Goal: Transaction & Acquisition: Purchase product/service

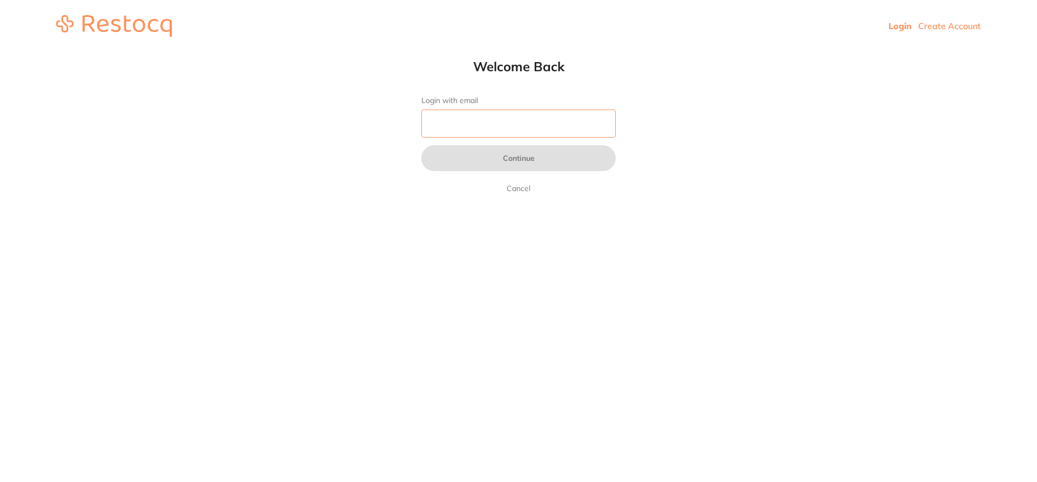
click at [453, 130] on input "Login with email" at bounding box center [518, 124] width 194 height 28
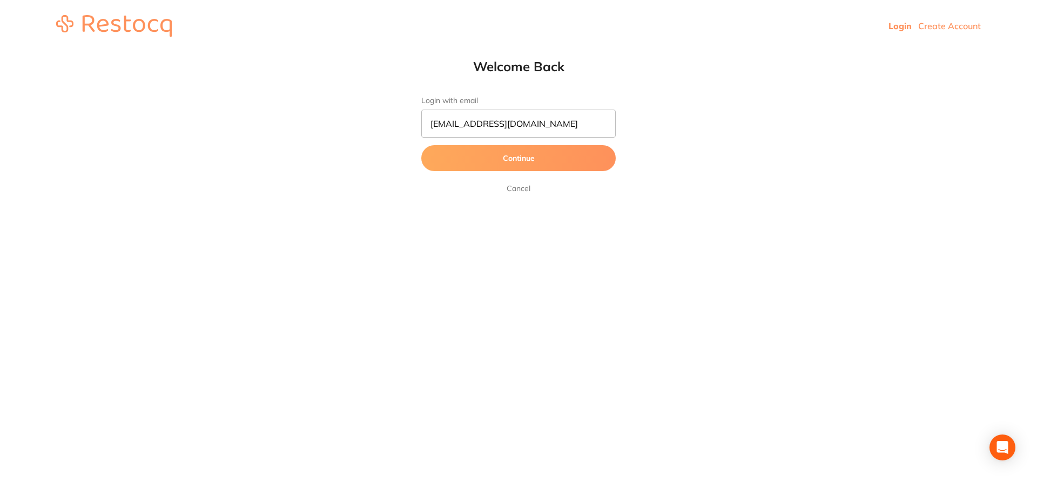
click at [480, 154] on button "Continue" at bounding box center [518, 158] width 194 height 26
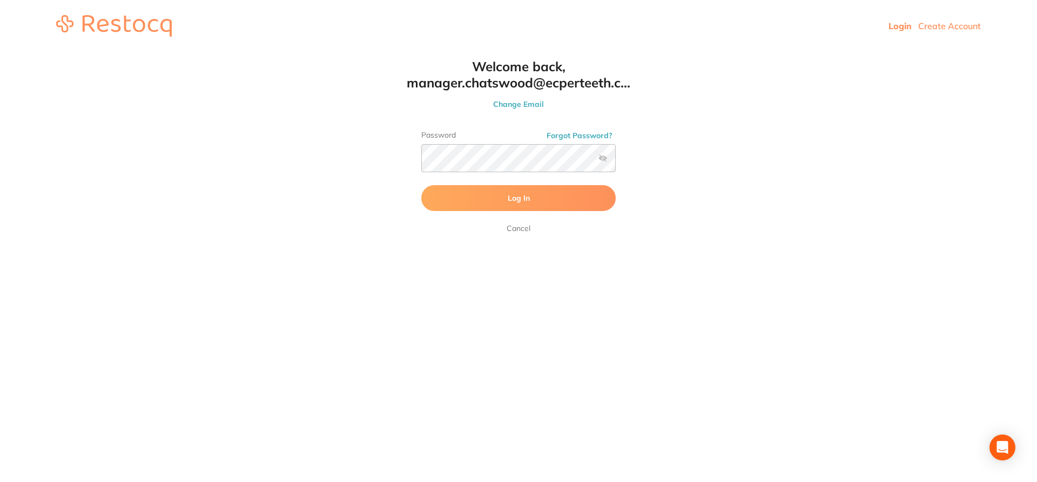
click at [493, 204] on button "Log In" at bounding box center [518, 198] width 194 height 26
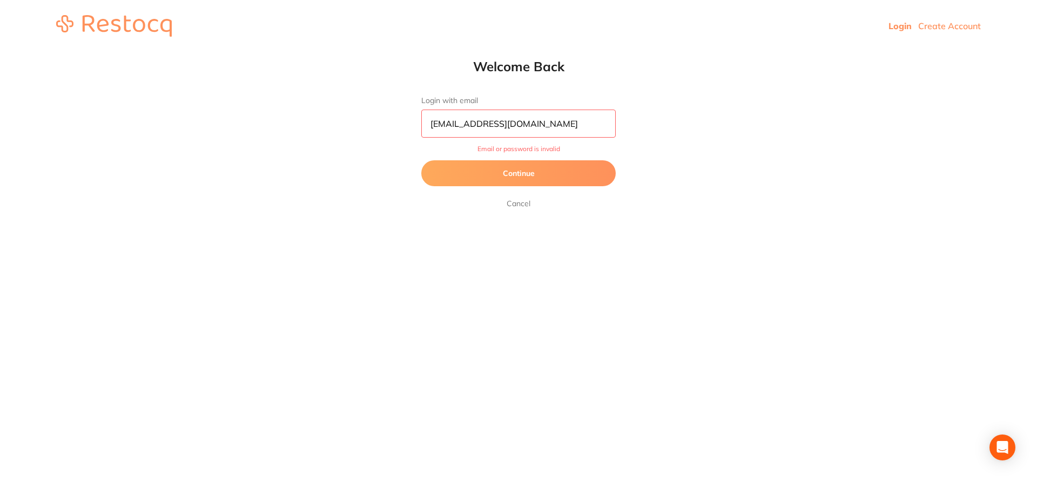
click at [531, 173] on button "Continue" at bounding box center [518, 173] width 194 height 26
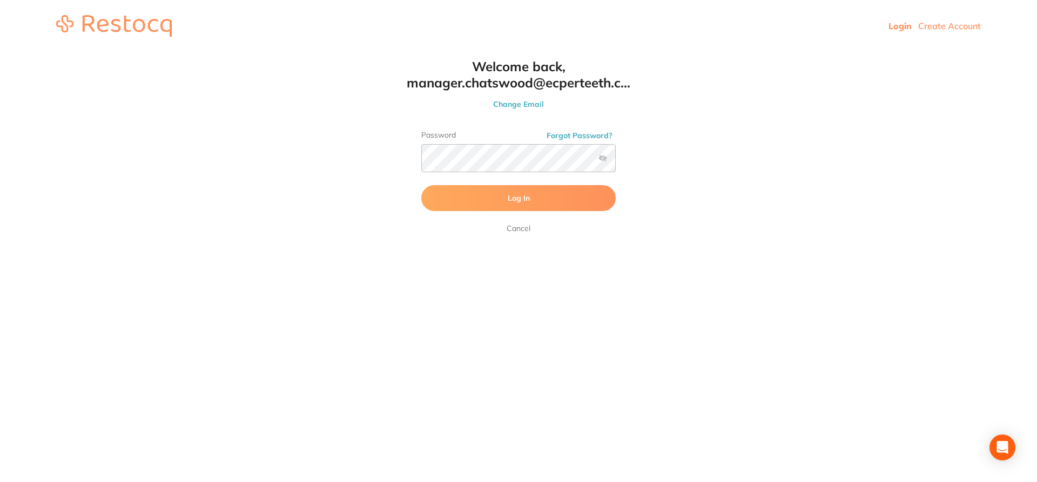
click at [604, 163] on label at bounding box center [602, 158] width 9 height 9
click at [616, 162] on input "checkbox" at bounding box center [616, 162] width 0 height 0
click at [553, 192] on button "Log In" at bounding box center [518, 198] width 194 height 26
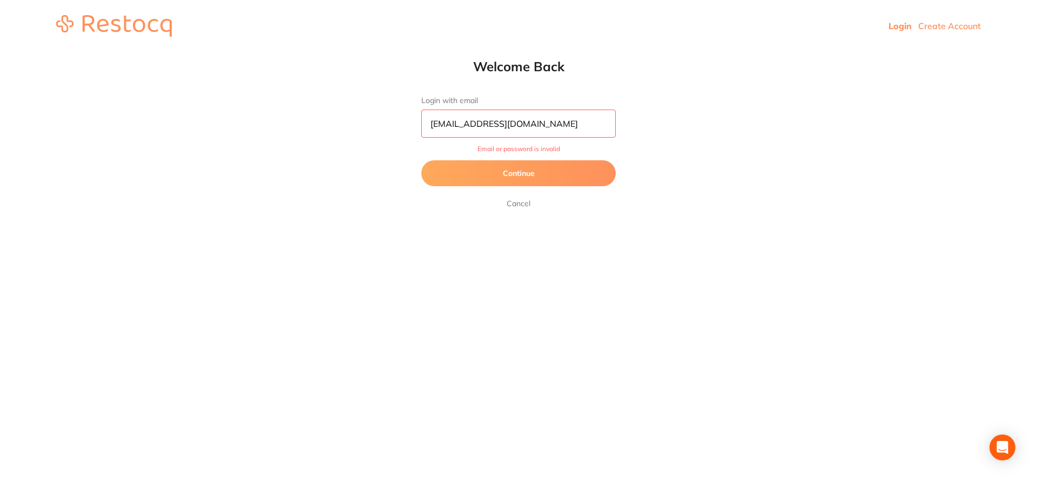
click at [488, 122] on input "[EMAIL_ADDRESS][DOMAIN_NAME]" at bounding box center [518, 124] width 194 height 28
click at [534, 123] on input "[EMAIL_ADDRESS][DOMAIN_NAME]" at bounding box center [518, 124] width 194 height 28
click at [529, 124] on input "[EMAIL_ADDRESS][DOMAIN_NAME]" at bounding box center [518, 124] width 194 height 28
type input "[EMAIL_ADDRESS][DOMAIN_NAME]"
click at [544, 171] on button "Continue" at bounding box center [518, 173] width 194 height 26
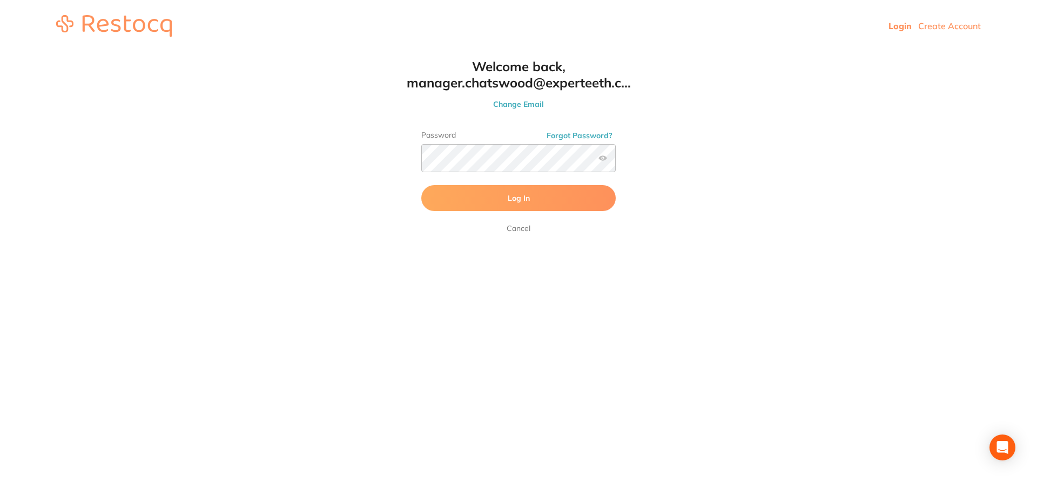
click at [520, 201] on span "Log In" at bounding box center [519, 198] width 22 height 10
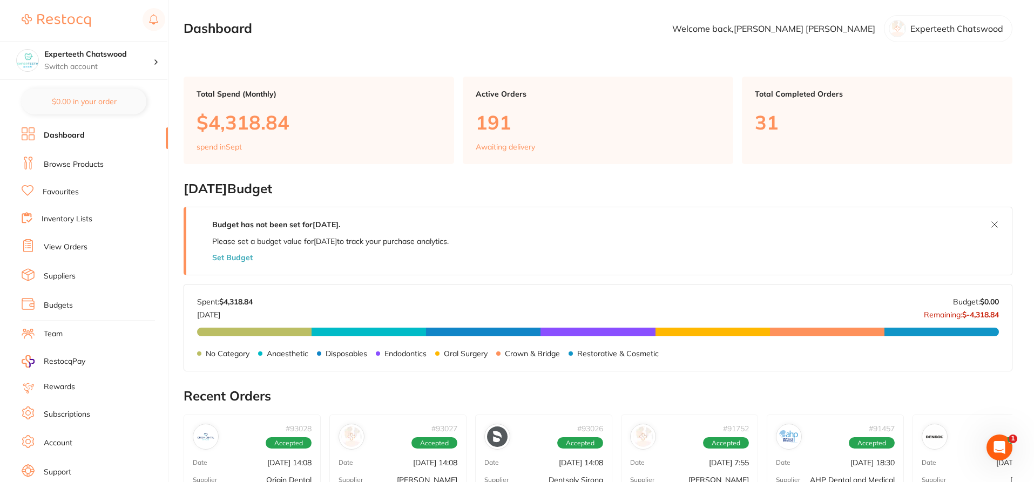
click at [70, 165] on link "Browse Products" at bounding box center [74, 164] width 60 height 11
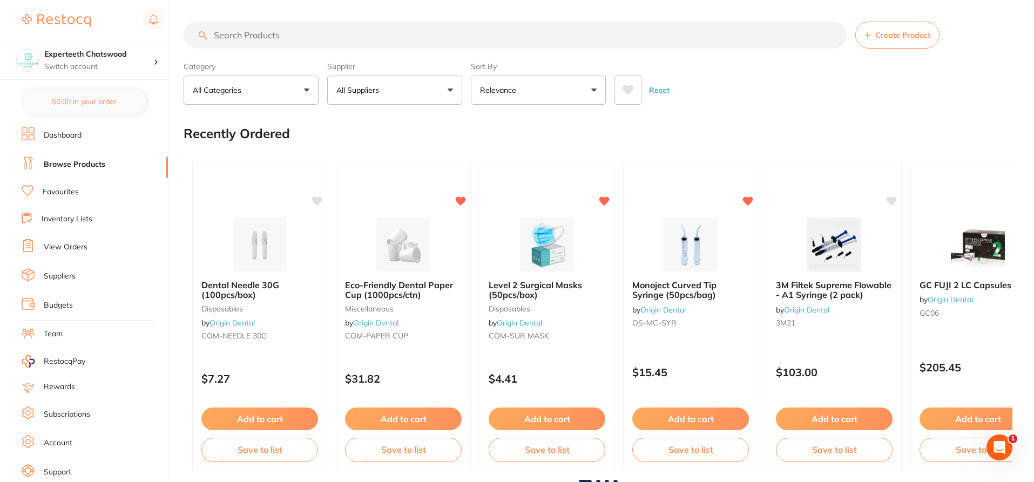
click at [290, 35] on input "search" at bounding box center [515, 35] width 663 height 27
type input "g"
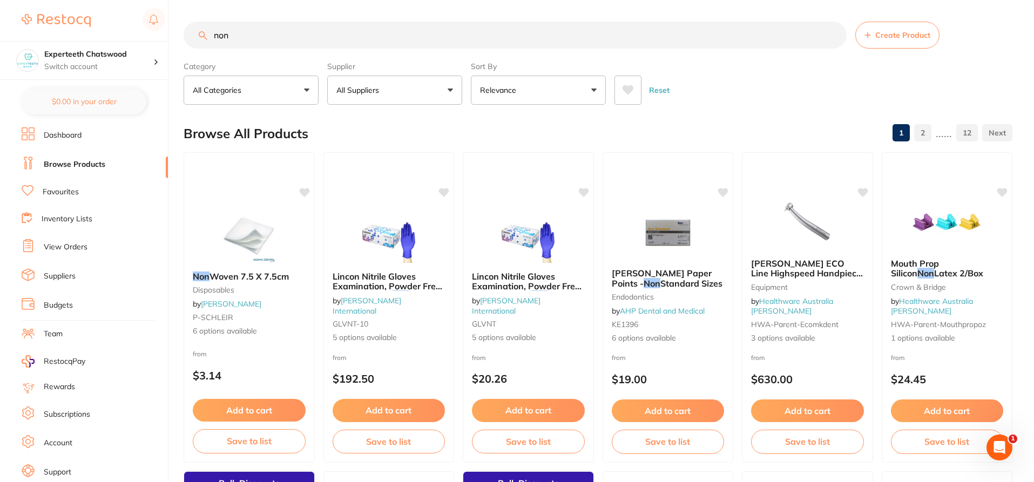
type input "non"
click at [374, 104] on button "All Suppliers" at bounding box center [394, 90] width 135 height 29
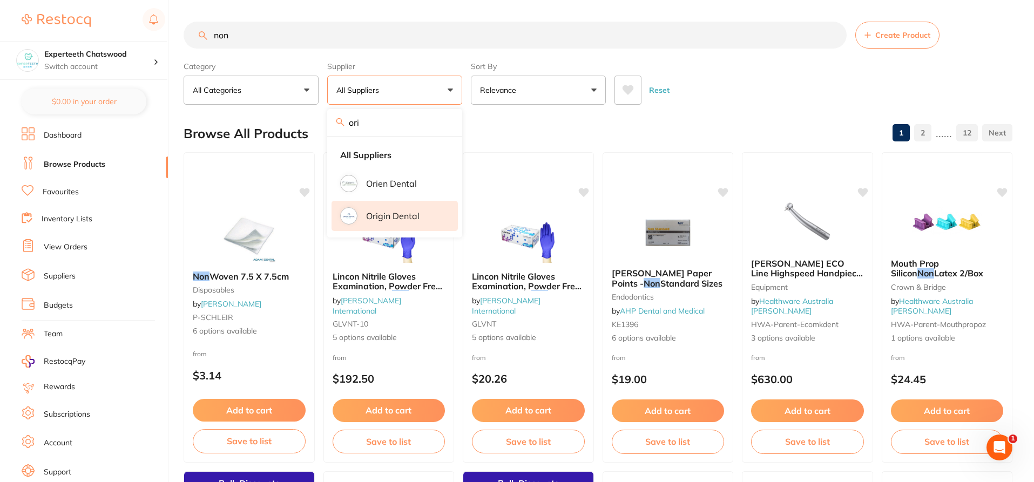
type input "ori"
click at [433, 216] on li "Origin Dental" at bounding box center [395, 216] width 126 height 30
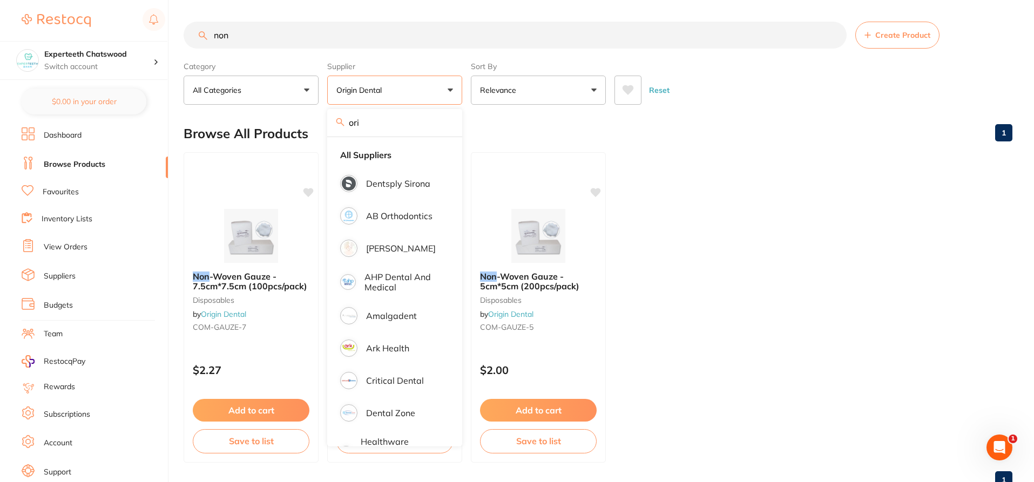
click at [762, 285] on ul "Non -Woven Gauze - 7.5cm*7.5cm (100pcs/pack) disposables by Origin Dental COM-G…" at bounding box center [598, 307] width 829 height 311
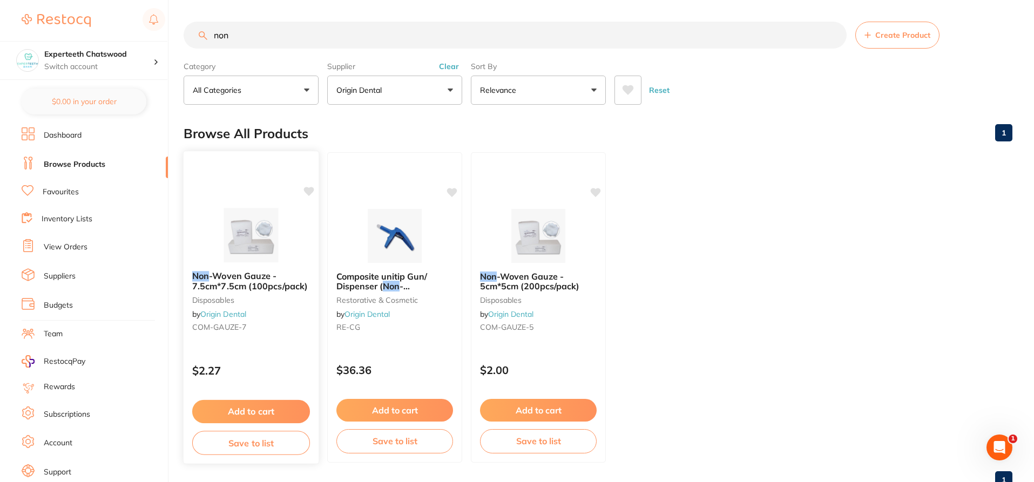
click at [278, 407] on button "Add to cart" at bounding box center [251, 411] width 118 height 23
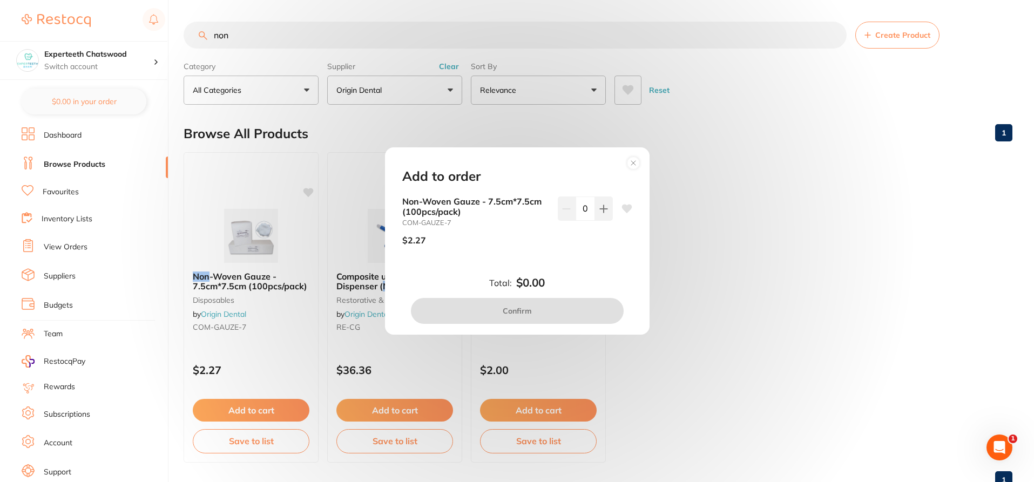
click at [631, 156] on icon at bounding box center [633, 162] width 17 height 17
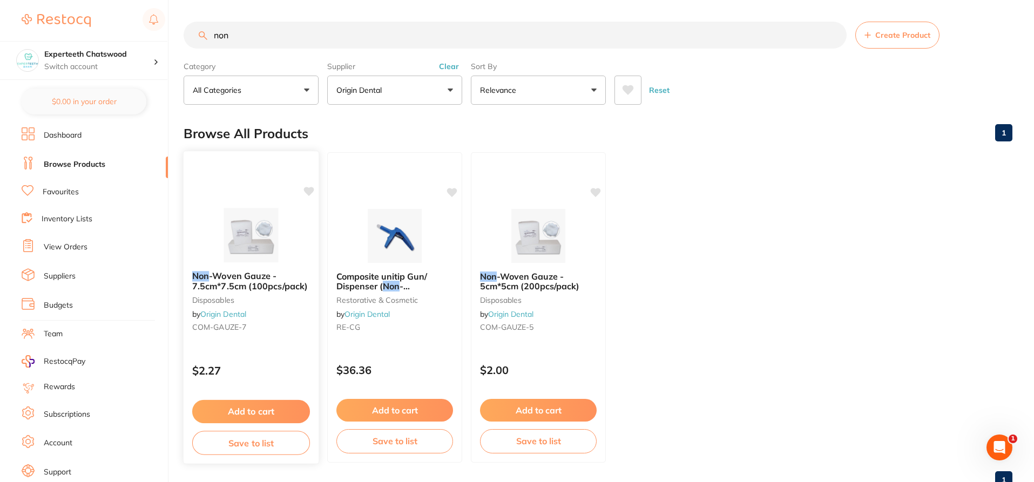
click at [281, 408] on button "Add to cart" at bounding box center [251, 411] width 118 height 23
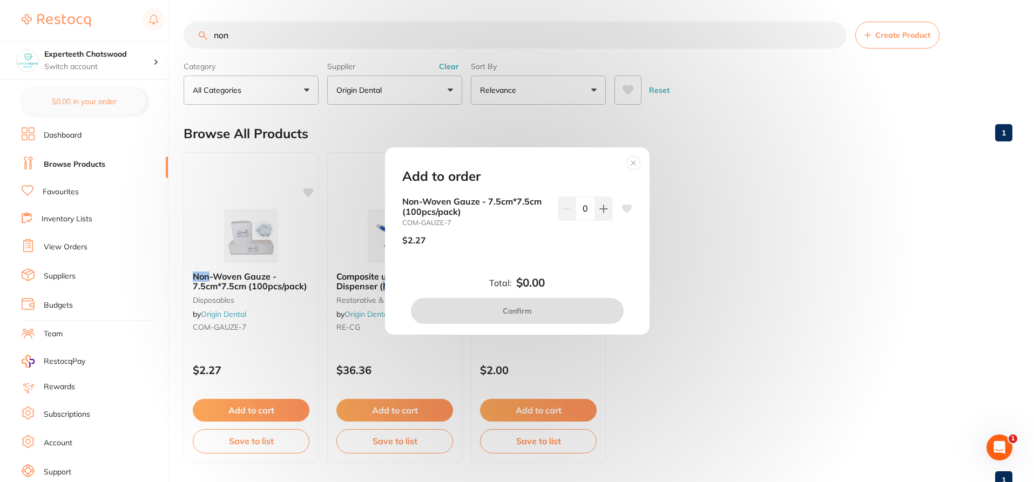
drag, startPoint x: 588, startPoint y: 209, endPoint x: 573, endPoint y: 207, distance: 15.3
click at [576, 207] on input "0" at bounding box center [585, 209] width 19 height 24
type input "40"
click at [579, 277] on div "Total: $0.00 Confirm" at bounding box center [517, 301] width 256 height 48
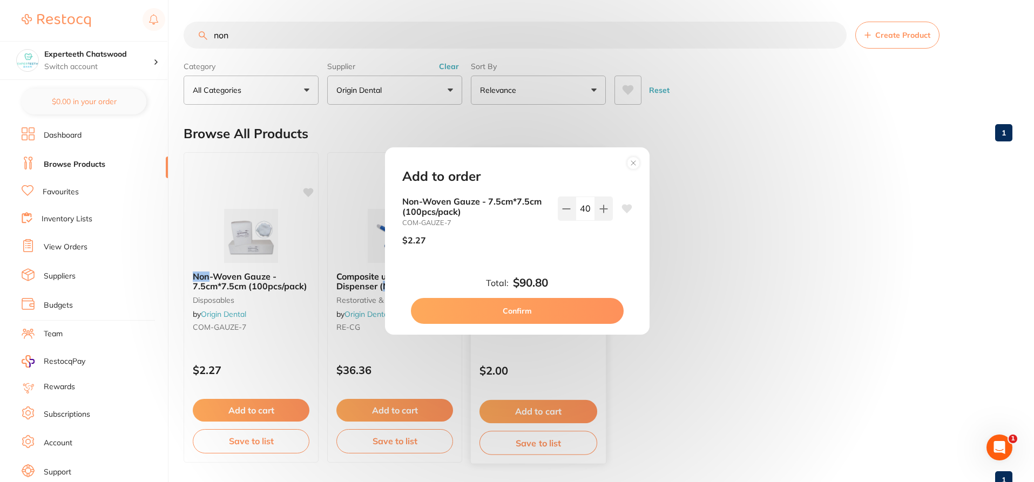
click at [526, 314] on button "Confirm" at bounding box center [517, 311] width 213 height 26
checkbox input "false"
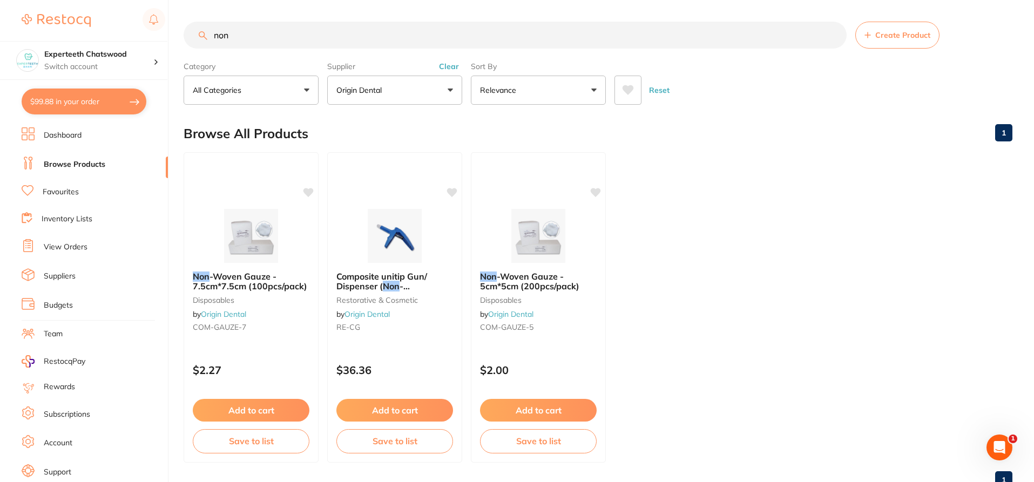
drag, startPoint x: 865, startPoint y: 220, endPoint x: 837, endPoint y: 189, distance: 42.4
click at [863, 216] on ul "Non -Woven Gauze - 7.5cm*7.5cm (100pcs/pack) disposables by Origin Dental COM-G…" at bounding box center [598, 307] width 829 height 311
click at [258, 31] on input "non" at bounding box center [515, 35] width 663 height 27
type input "n"
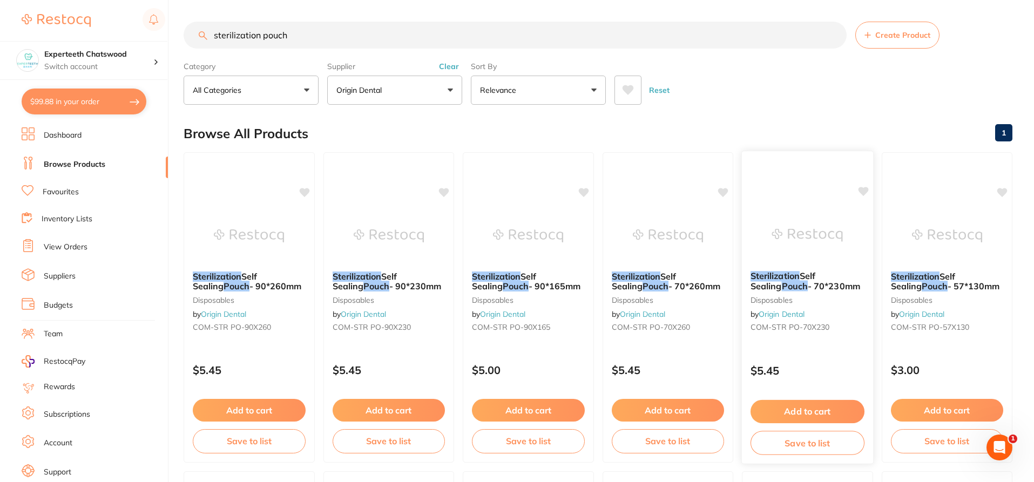
type input "sterilization pouch"
click at [800, 409] on button "Add to cart" at bounding box center [808, 411] width 114 height 23
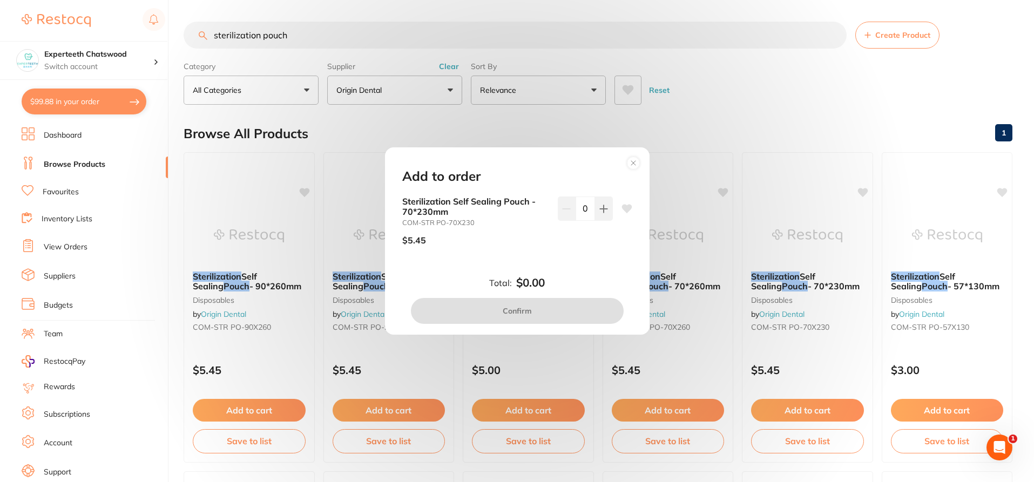
click at [565, 211] on div "0" at bounding box center [585, 209] width 55 height 24
type input "10"
click at [566, 252] on div "10" at bounding box center [585, 225] width 55 height 57
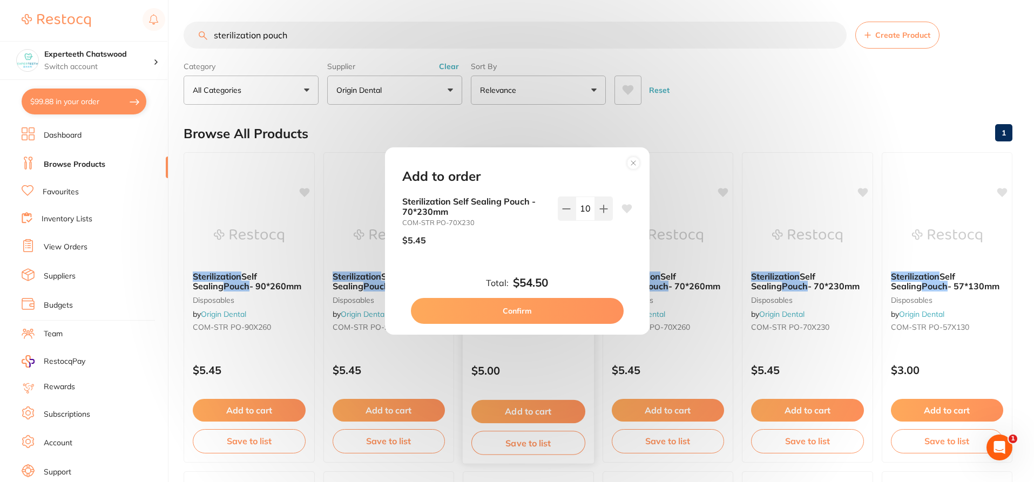
click at [535, 314] on button "Confirm" at bounding box center [517, 311] width 213 height 26
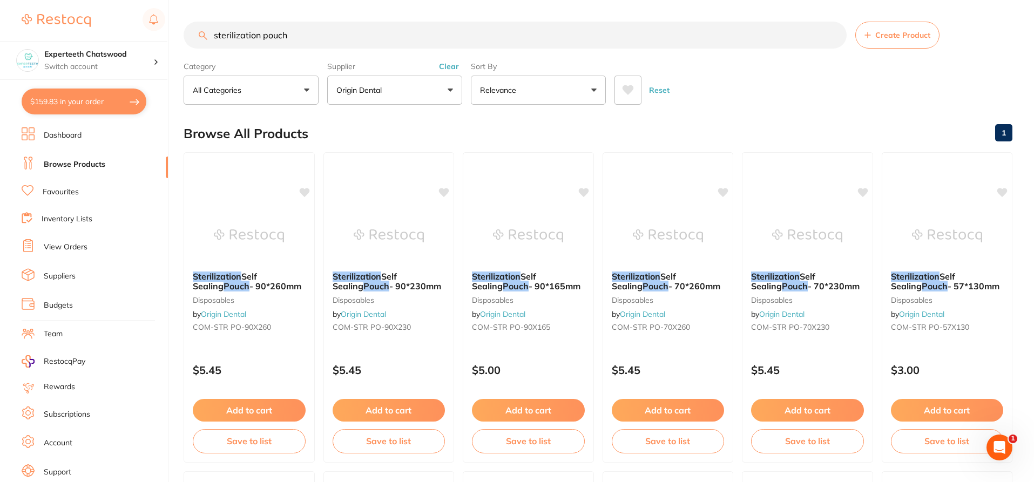
click at [297, 35] on input "sterilization pouch" at bounding box center [515, 35] width 663 height 27
drag, startPoint x: 307, startPoint y: 39, endPoint x: 213, endPoint y: 31, distance: 93.8
click at [213, 31] on input "sterilization pouch" at bounding box center [515, 35] width 663 height 27
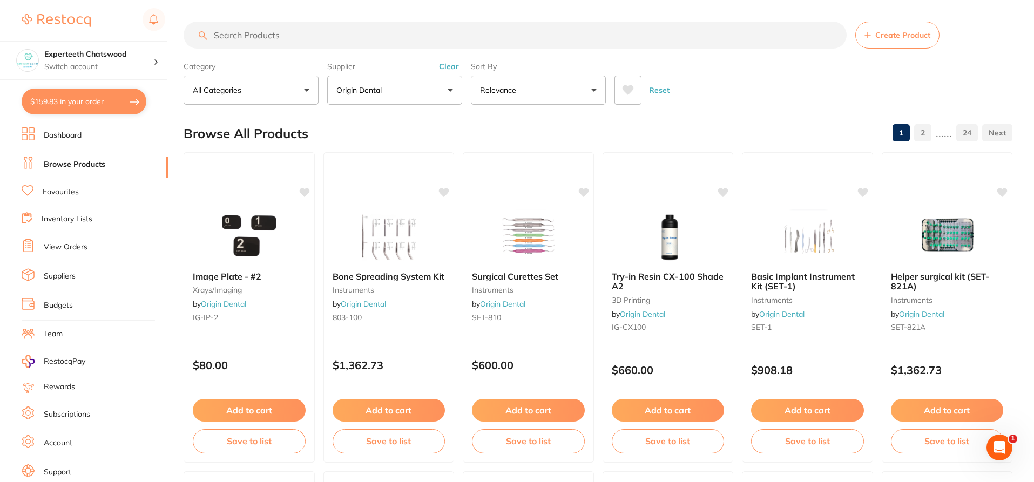
click at [241, 36] on input "search" at bounding box center [515, 35] width 663 height 27
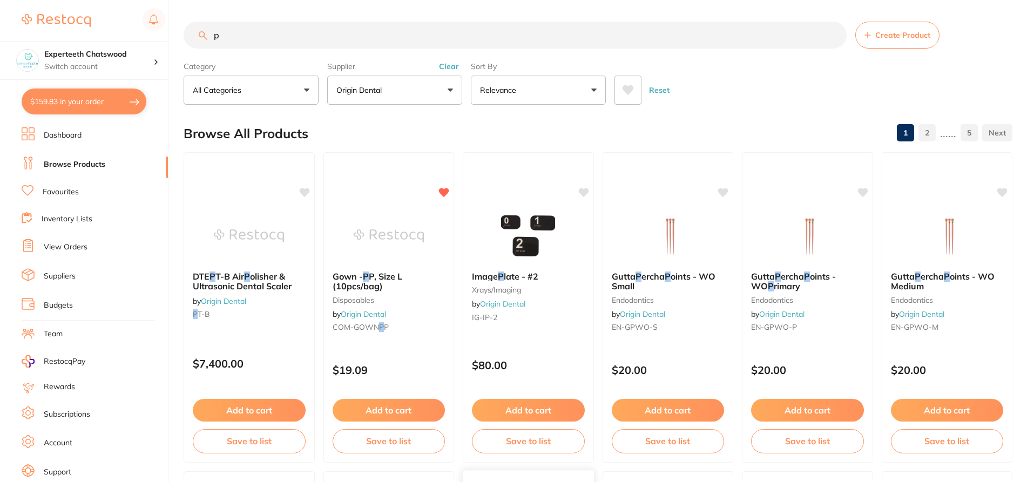
type input "p"
click at [273, 34] on input "p" at bounding box center [515, 35] width 663 height 27
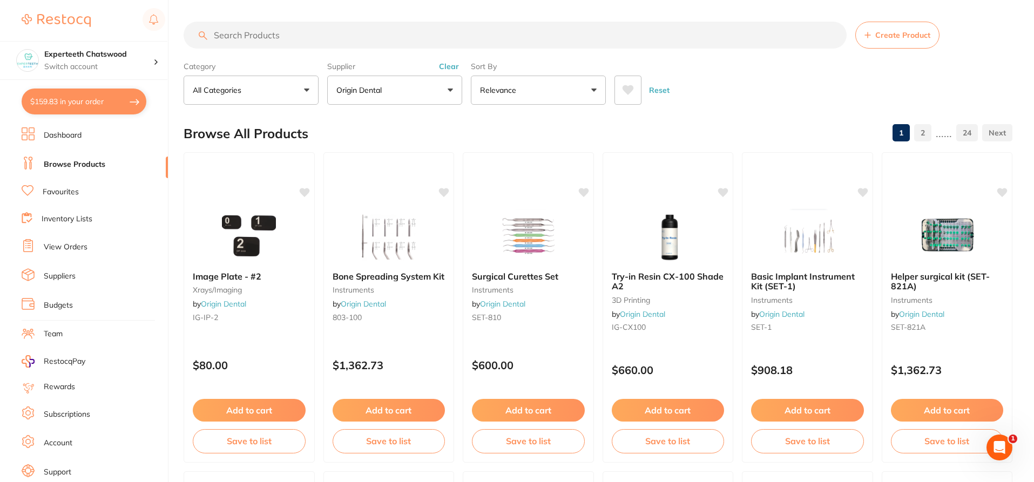
click at [43, 136] on li "Dashboard" at bounding box center [95, 135] width 146 height 16
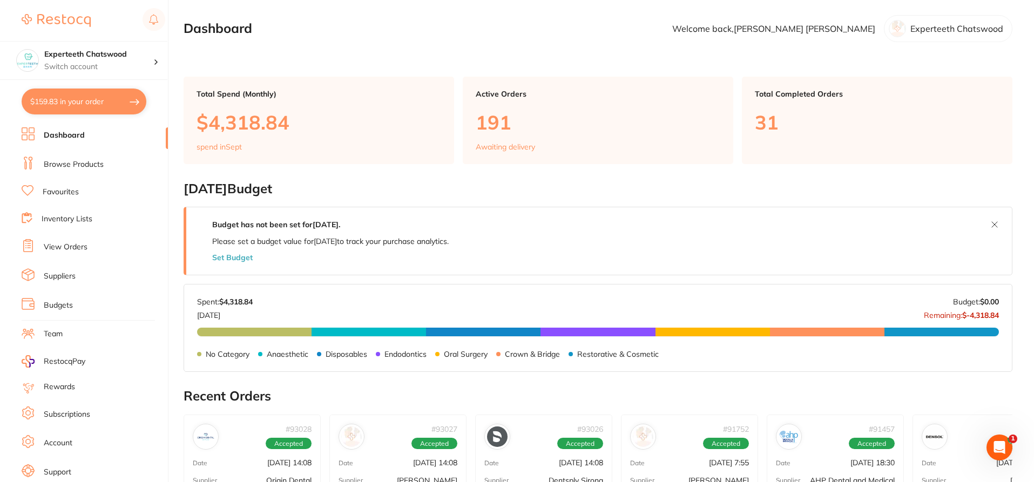
click at [57, 191] on link "Favourites" at bounding box center [61, 192] width 36 height 11
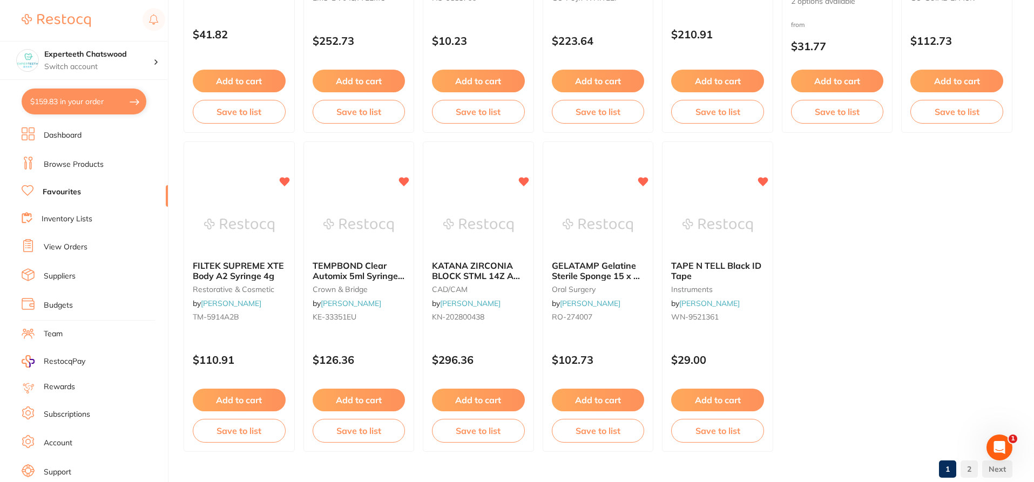
scroll to position [2245, 0]
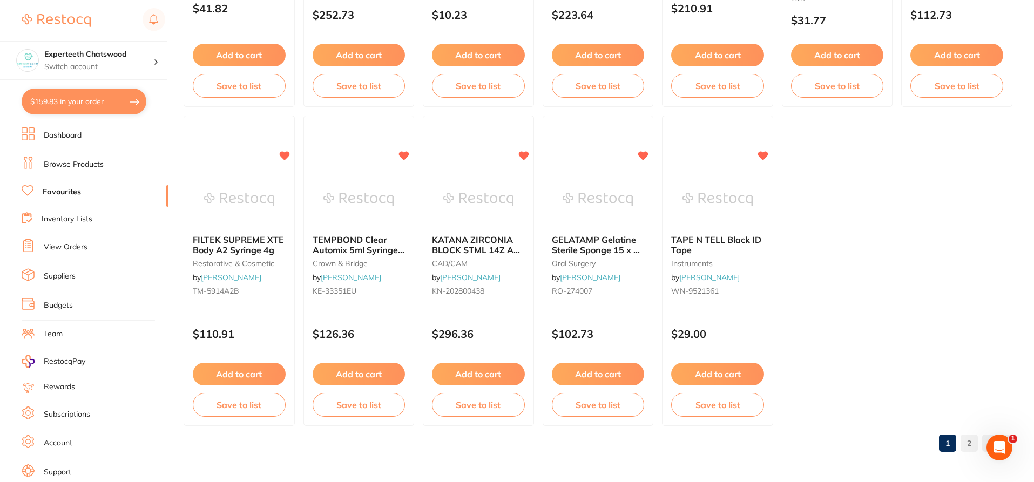
click at [967, 442] on link "2" at bounding box center [969, 444] width 17 height 22
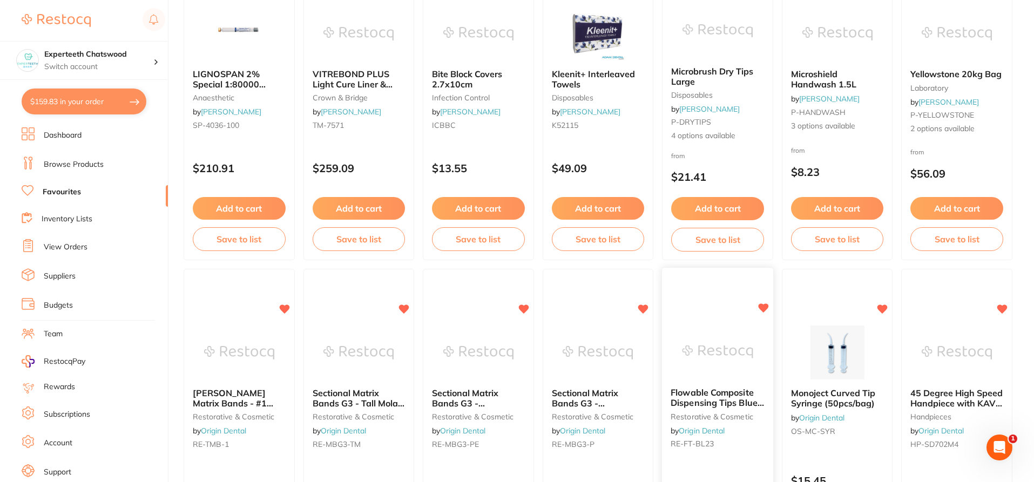
scroll to position [972, 0]
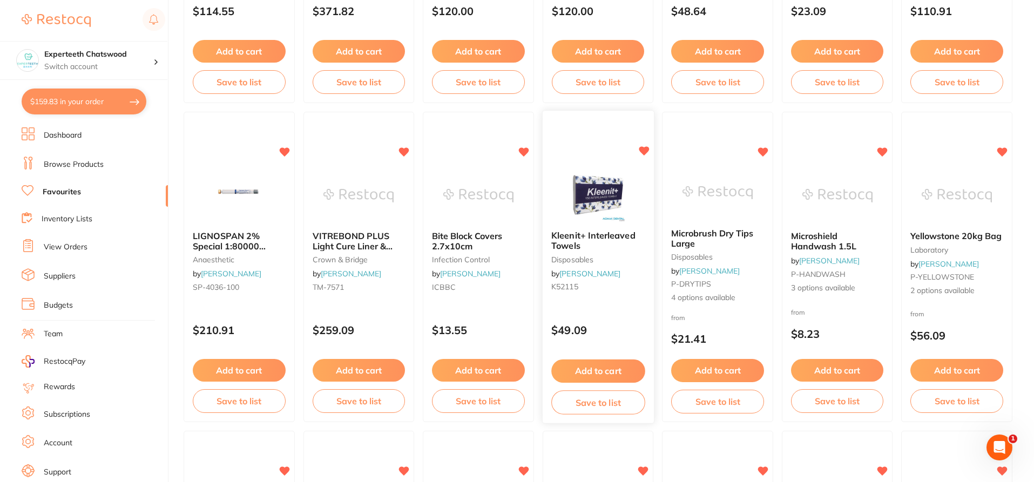
drag, startPoint x: 600, startPoint y: 367, endPoint x: 601, endPoint y: 359, distance: 7.6
click at [600, 364] on button "Add to cart" at bounding box center [598, 370] width 93 height 23
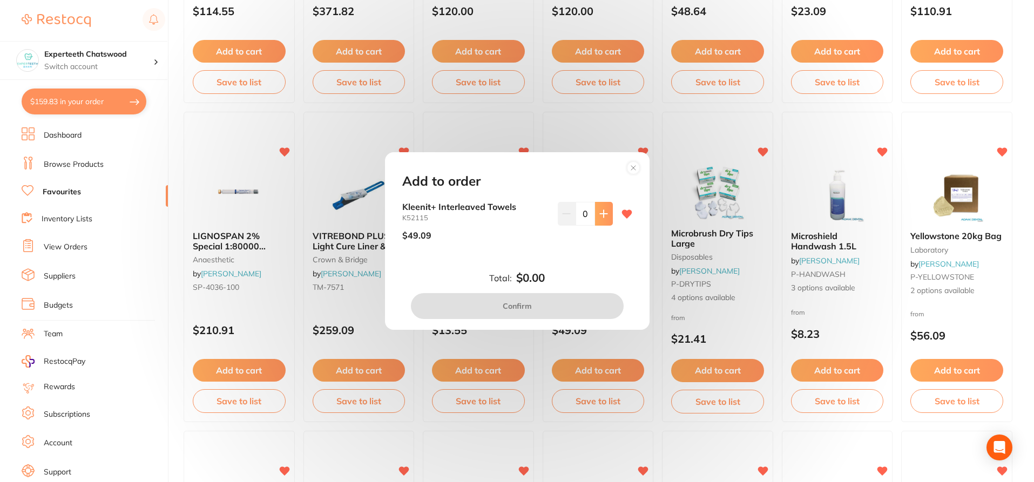
click at [603, 210] on icon at bounding box center [604, 214] width 9 height 9
type input "1"
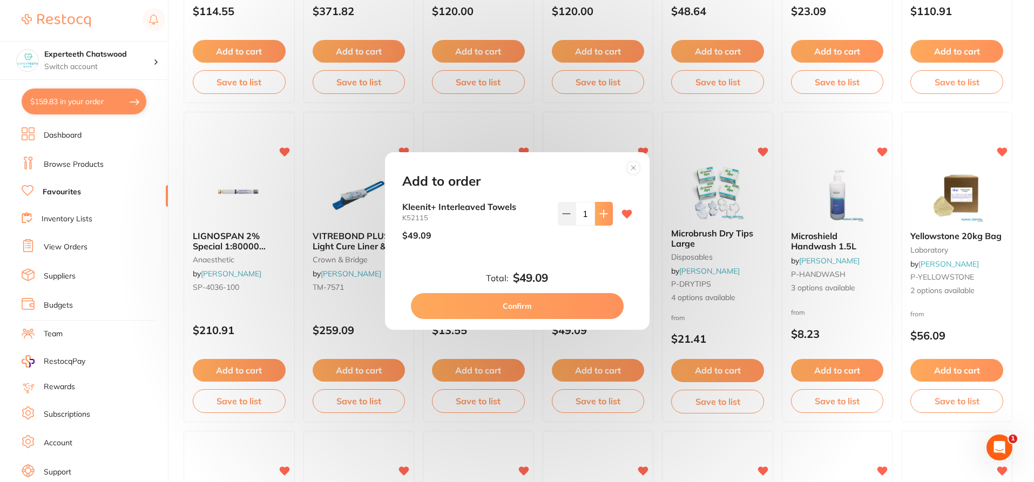
scroll to position [0, 0]
click at [563, 310] on button "Confirm" at bounding box center [517, 306] width 213 height 26
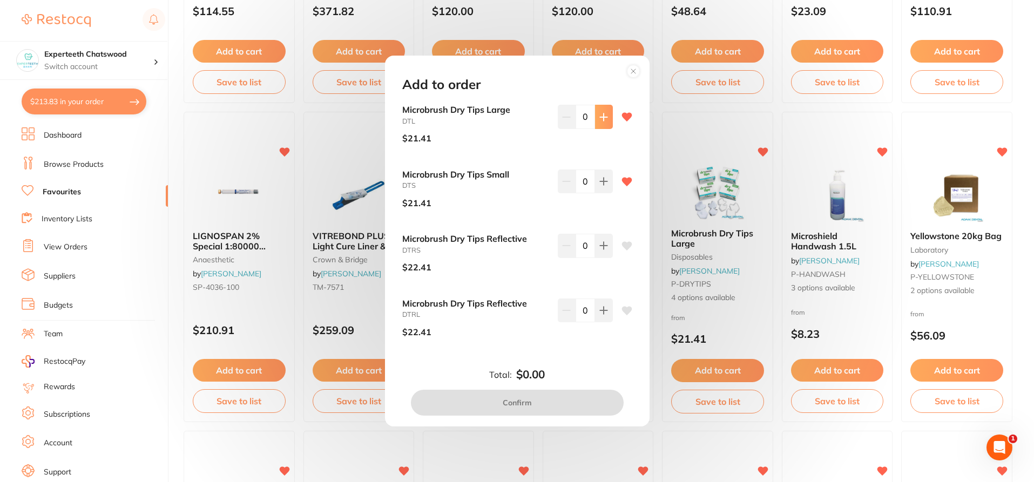
click at [602, 113] on icon at bounding box center [603, 116] width 7 height 7
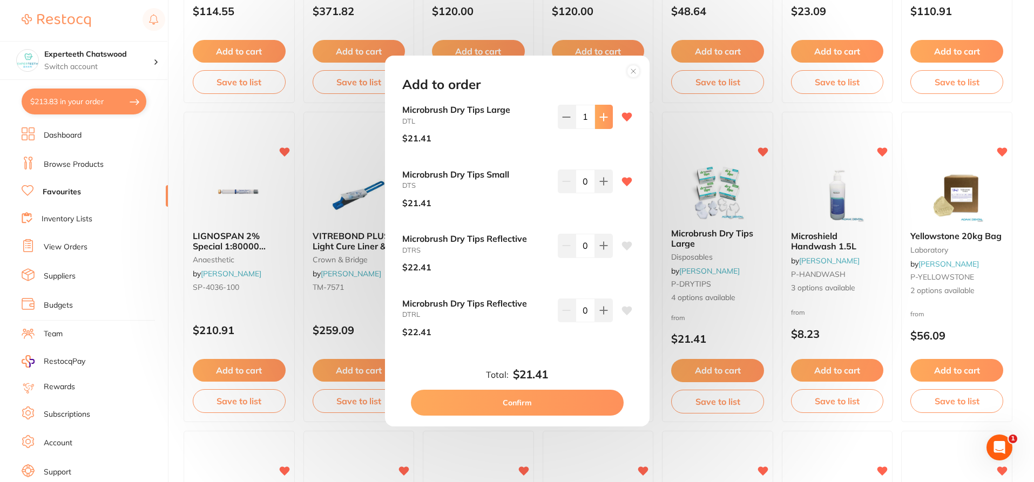
click at [600, 113] on icon at bounding box center [604, 117] width 9 height 9
type input "4"
click at [601, 185] on icon at bounding box center [603, 181] width 7 height 7
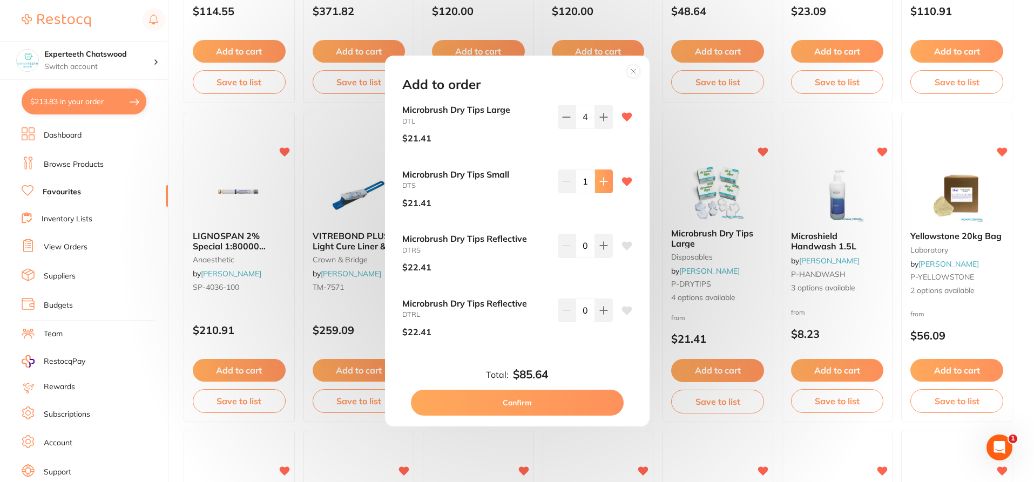
click at [601, 185] on icon at bounding box center [603, 181] width 7 height 7
type input "4"
click at [548, 400] on button "Confirm" at bounding box center [517, 403] width 213 height 26
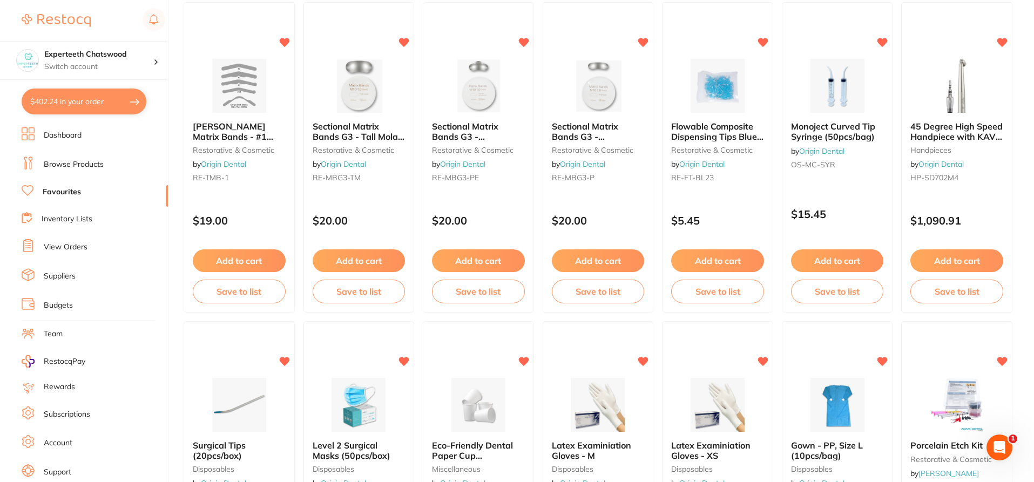
scroll to position [1404, 0]
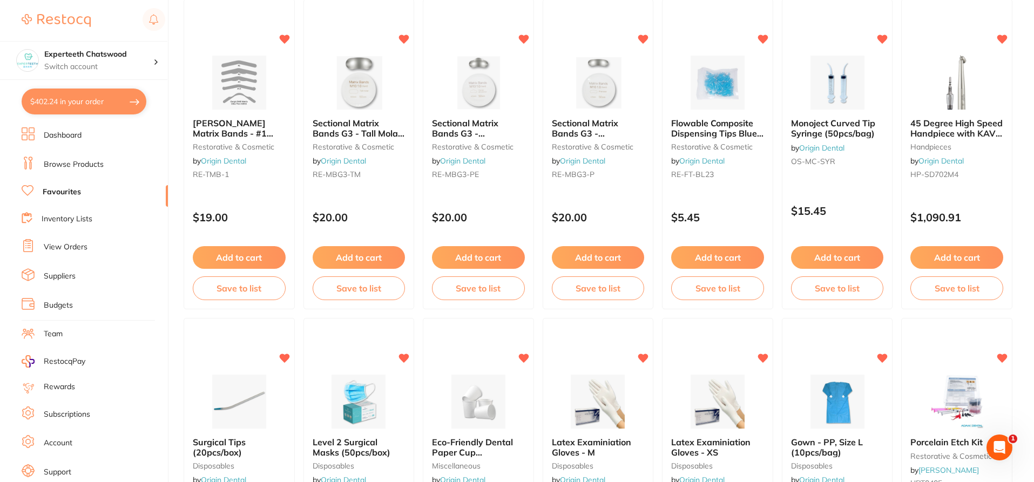
click at [247, 114] on div "[PERSON_NAME] Matrix Bands - #1 Standard Ultra Thin 0.0015 (144pcs/bag) restora…" at bounding box center [239, 151] width 110 height 82
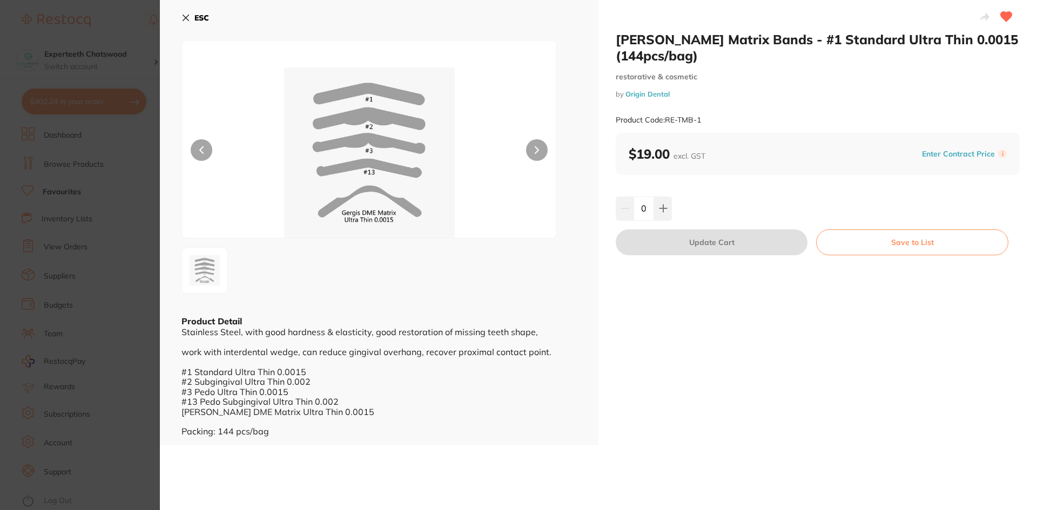
click at [188, 20] on icon at bounding box center [186, 18] width 6 height 6
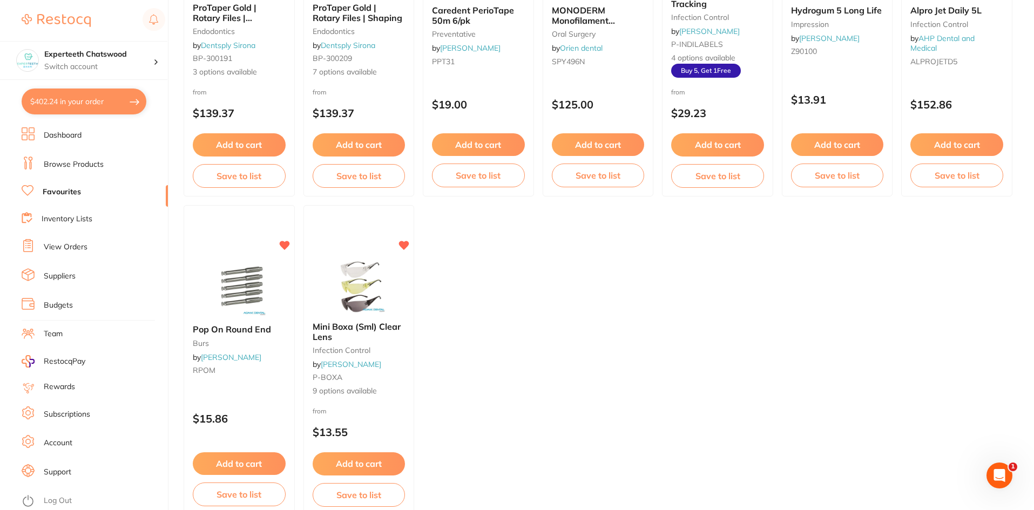
scroll to position [2217, 0]
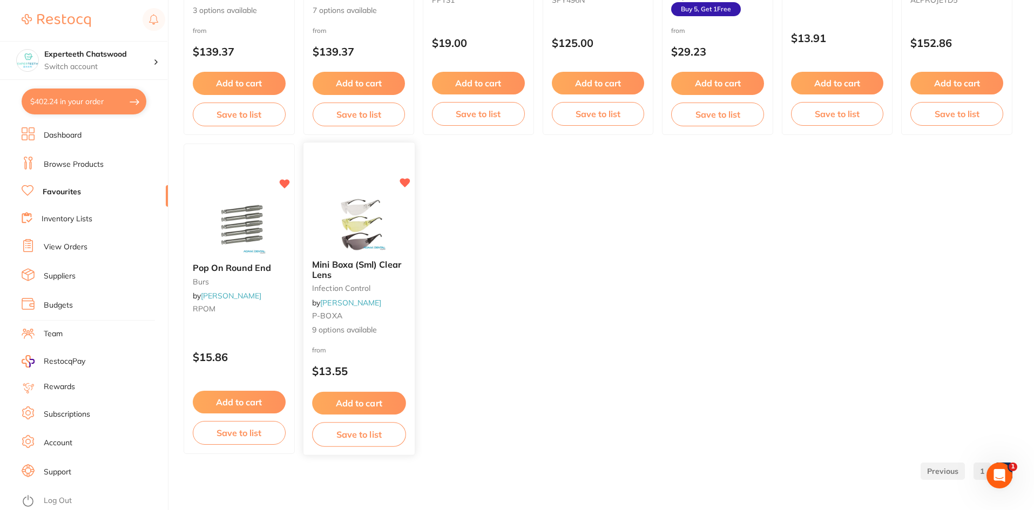
click at [331, 281] on div "Mini Boxa (Sml) Clear Lens infection control by [PERSON_NAME] P-BOXA 9 options …" at bounding box center [359, 297] width 111 height 93
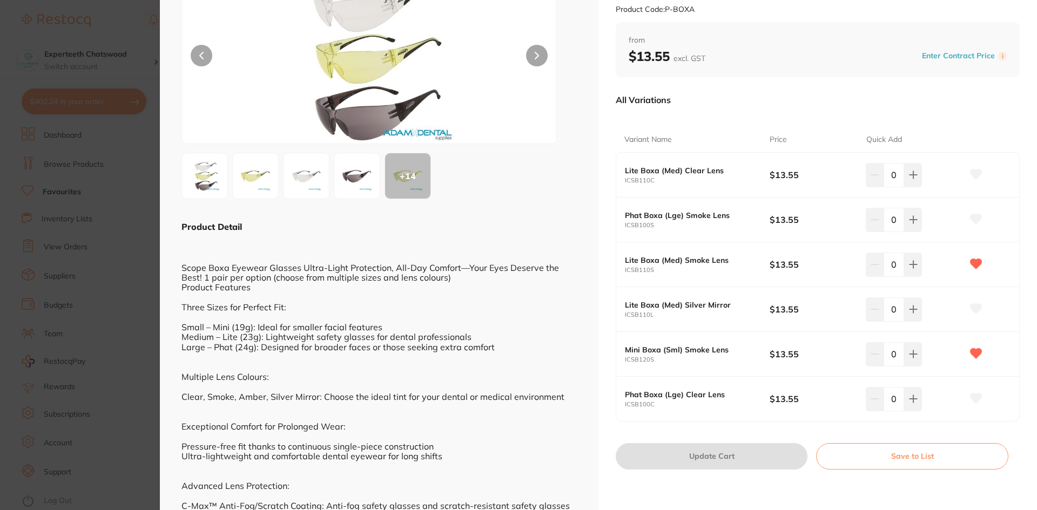
scroll to position [108, 0]
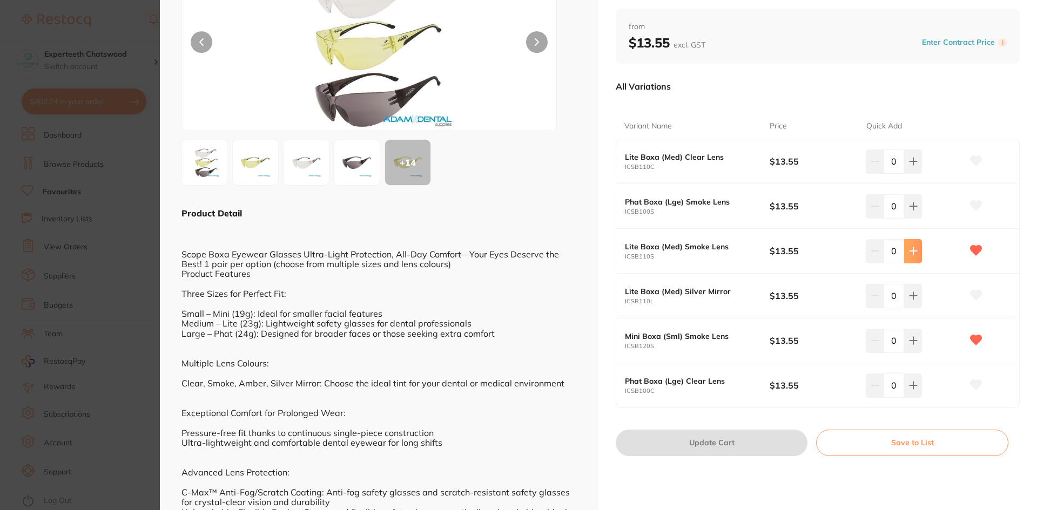
click at [914, 248] on icon at bounding box center [913, 251] width 9 height 9
type input "1"
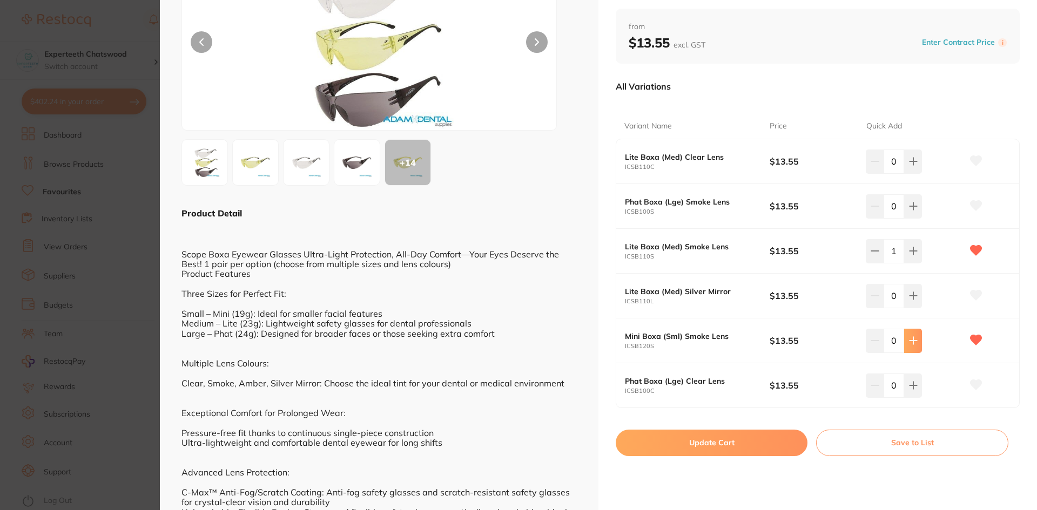
click at [912, 340] on icon at bounding box center [913, 341] width 9 height 9
type input "1"
click at [909, 255] on icon at bounding box center [913, 251] width 9 height 9
type input "2"
click at [909, 341] on icon at bounding box center [913, 341] width 9 height 9
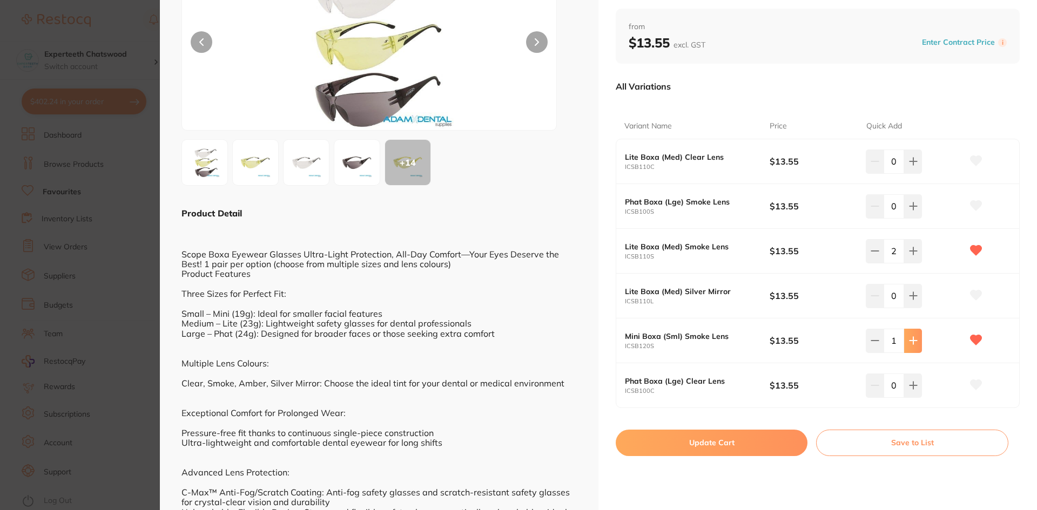
type input "2"
click at [743, 440] on button "Update Cart" at bounding box center [712, 443] width 192 height 26
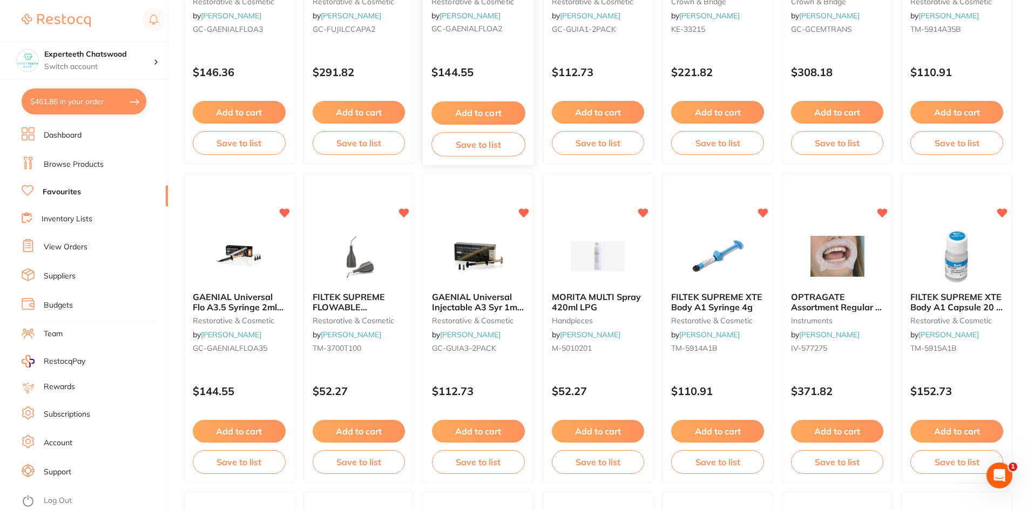
scroll to position [3, 0]
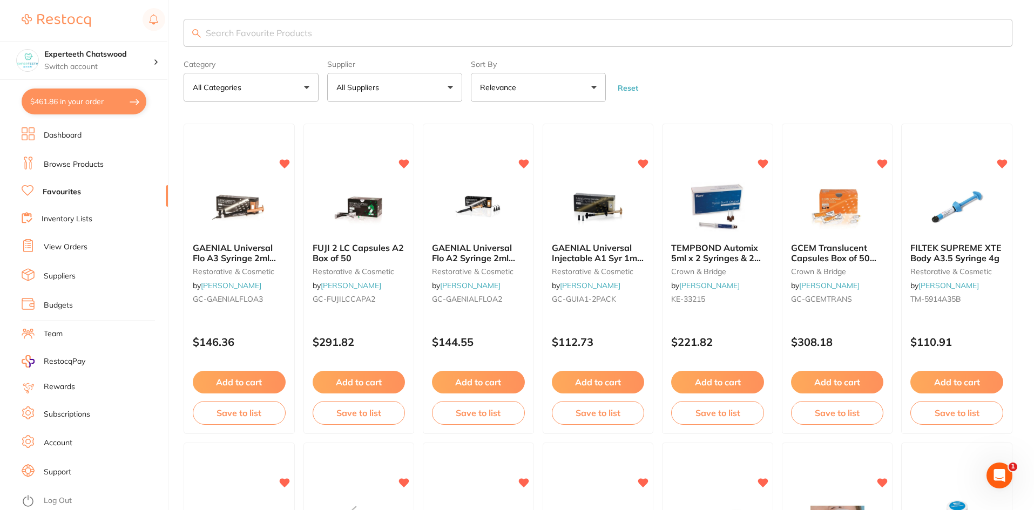
click at [237, 37] on input "search" at bounding box center [598, 33] width 829 height 28
